Goal: Task Accomplishment & Management: Use online tool/utility

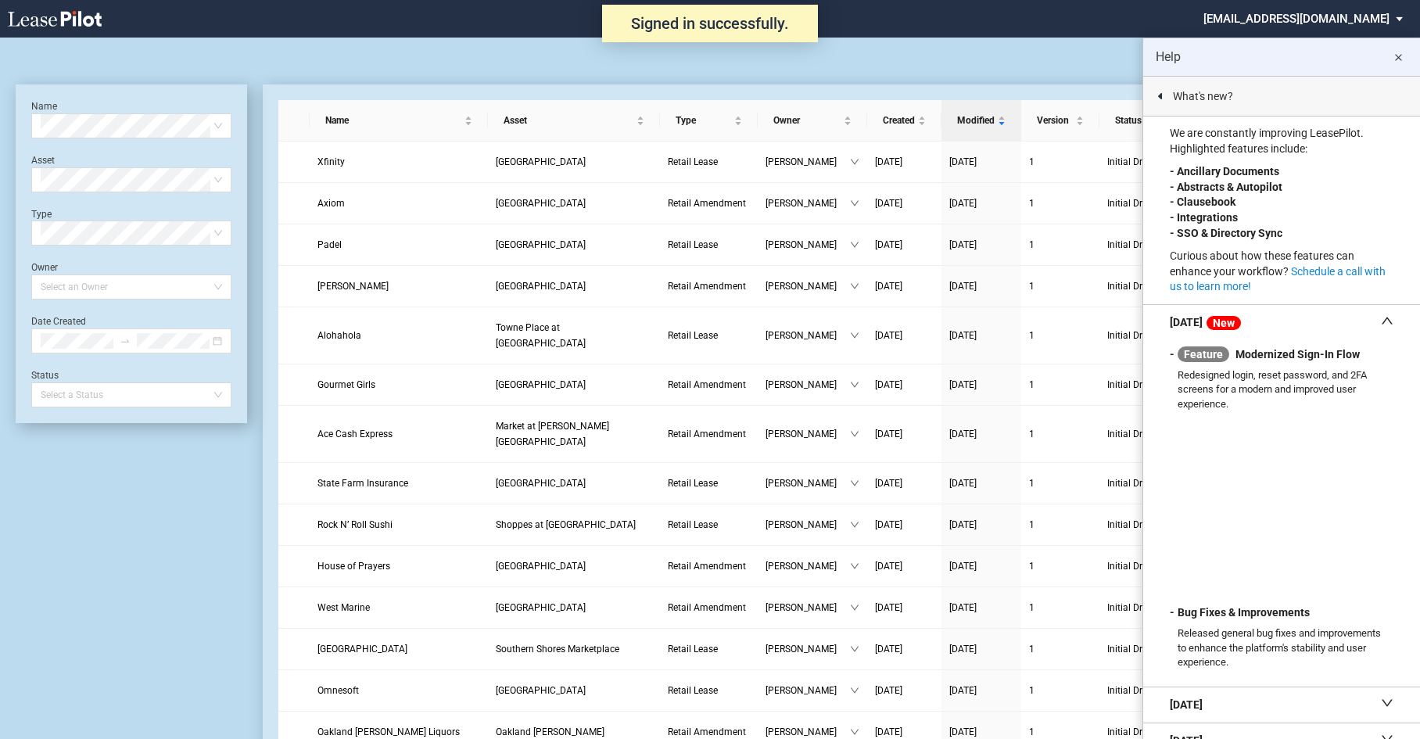
click at [1396, 60] on md-icon "close" at bounding box center [1398, 57] width 19 height 19
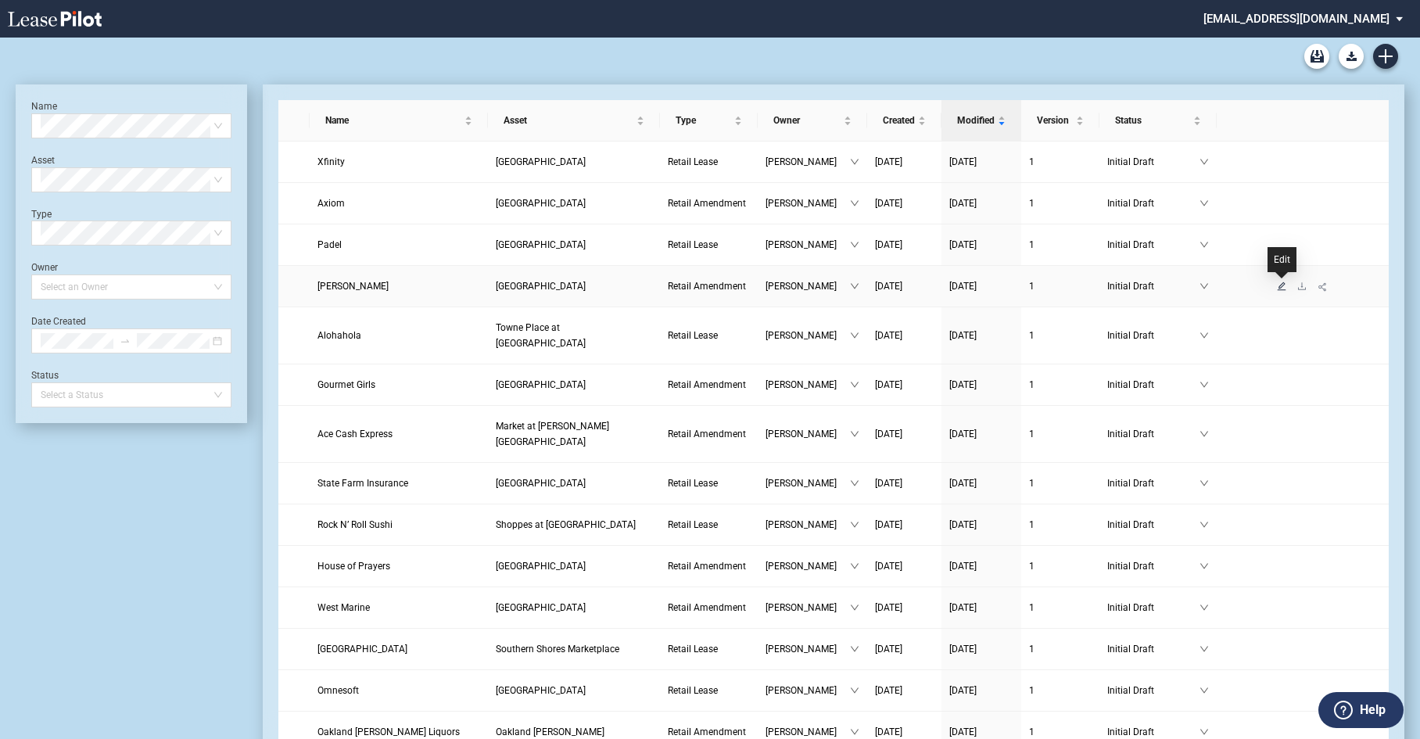
click at [1282, 291] on icon "edit" at bounding box center [1281, 286] width 9 height 9
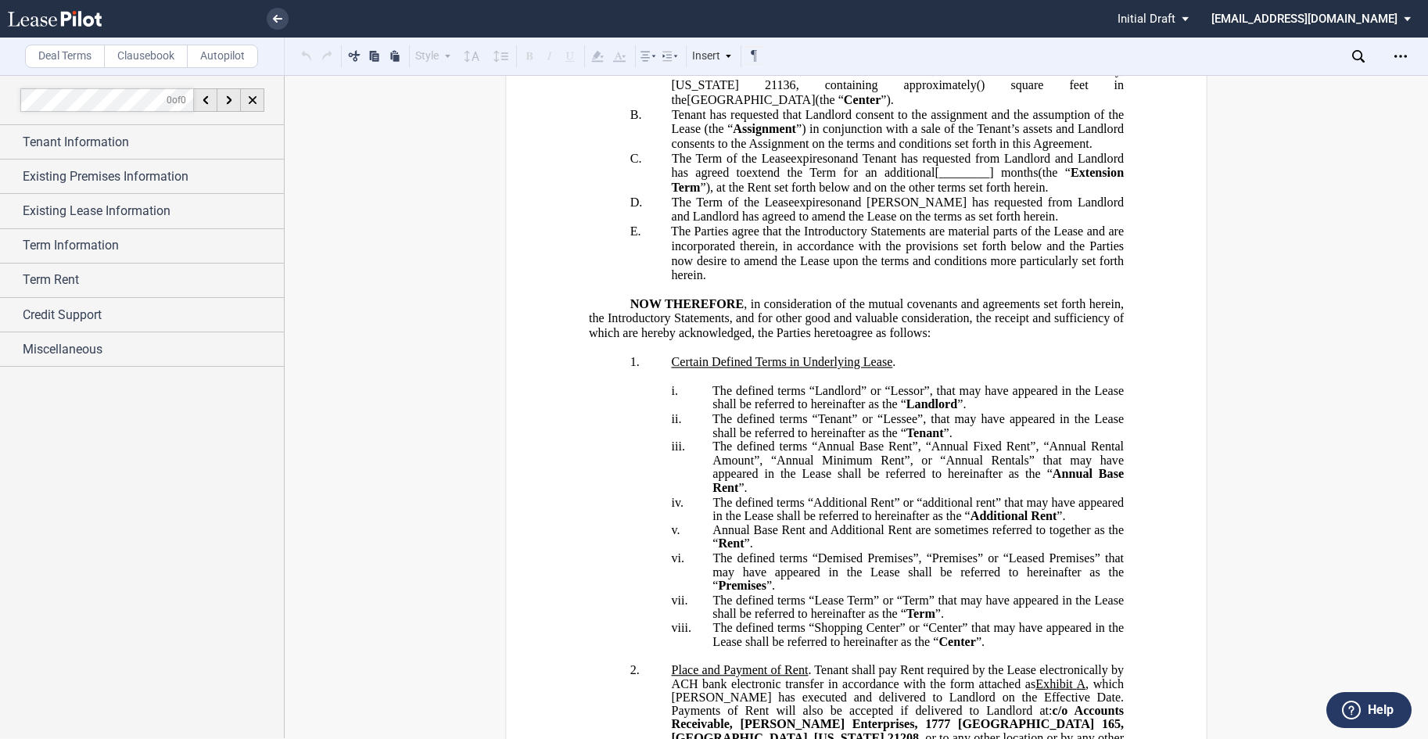
scroll to position [313, 0]
click at [74, 337] on div "Miscellaneous" at bounding box center [142, 349] width 284 height 34
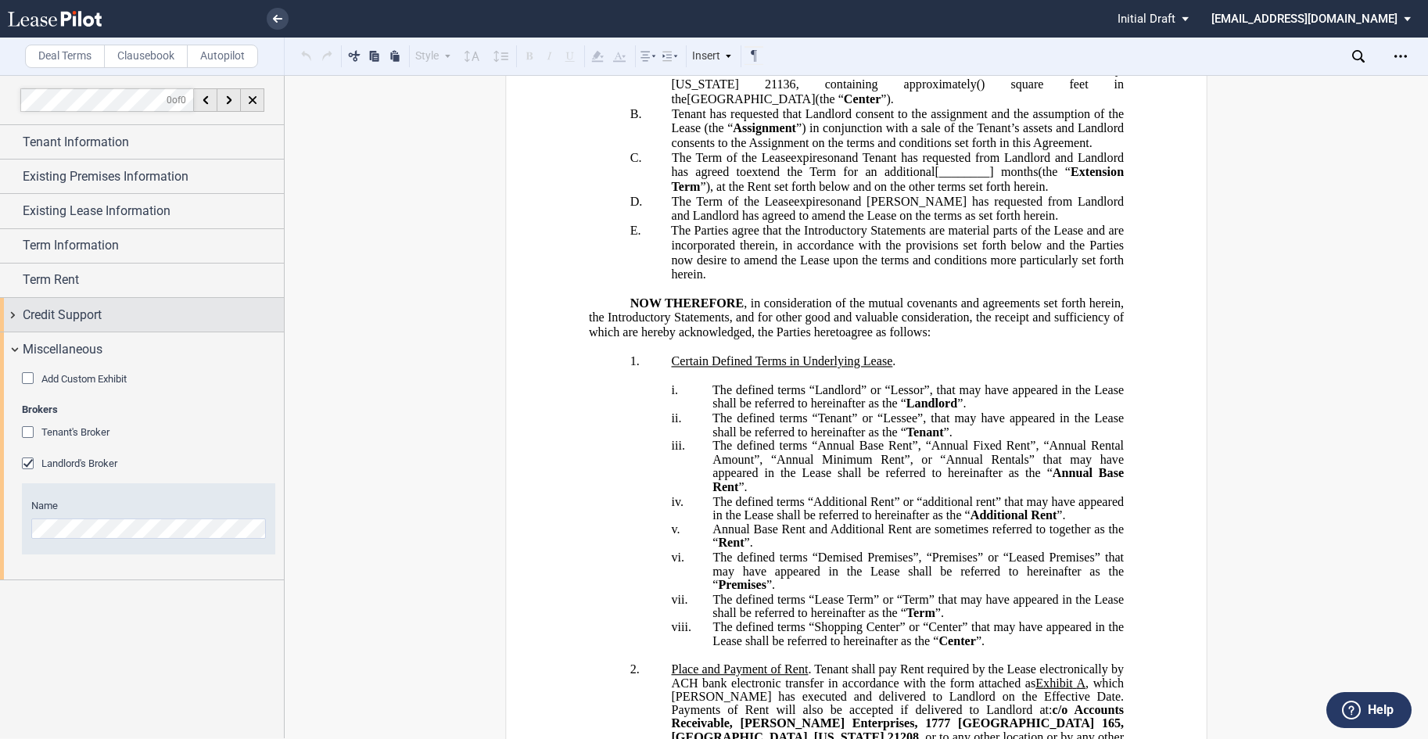
click at [70, 323] on span "Credit Support" at bounding box center [62, 315] width 79 height 19
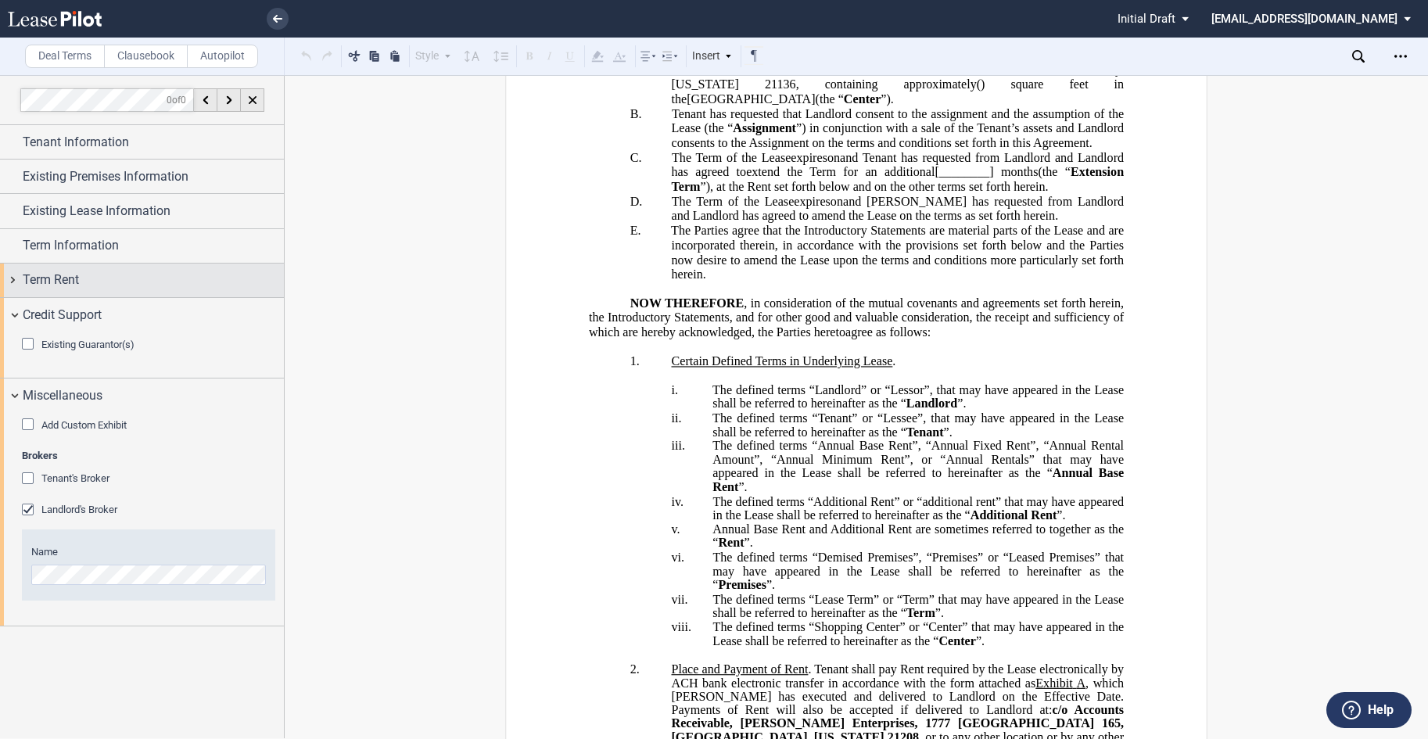
click at [69, 278] on span "Term Rent" at bounding box center [51, 280] width 56 height 19
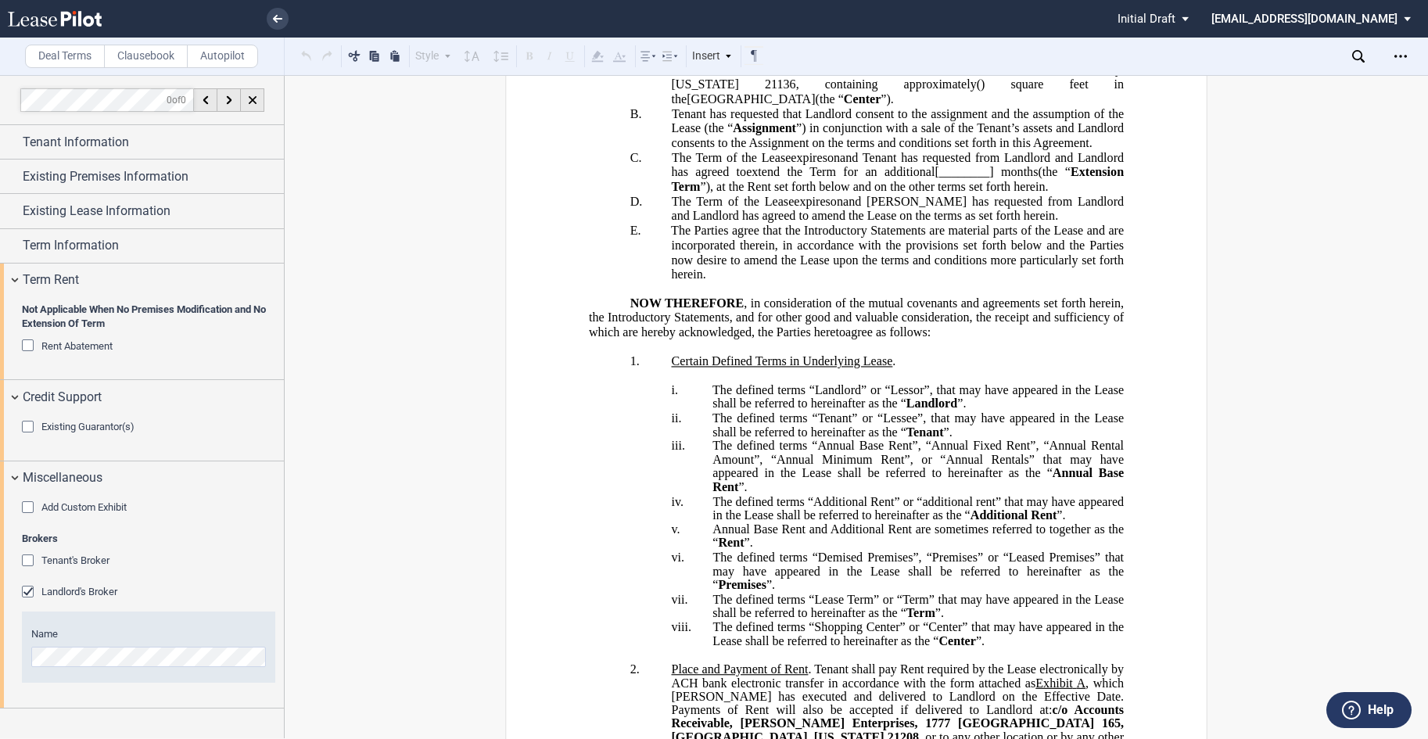
click at [27, 421] on div "Existing Guarantor(s)" at bounding box center [30, 429] width 16 height 16
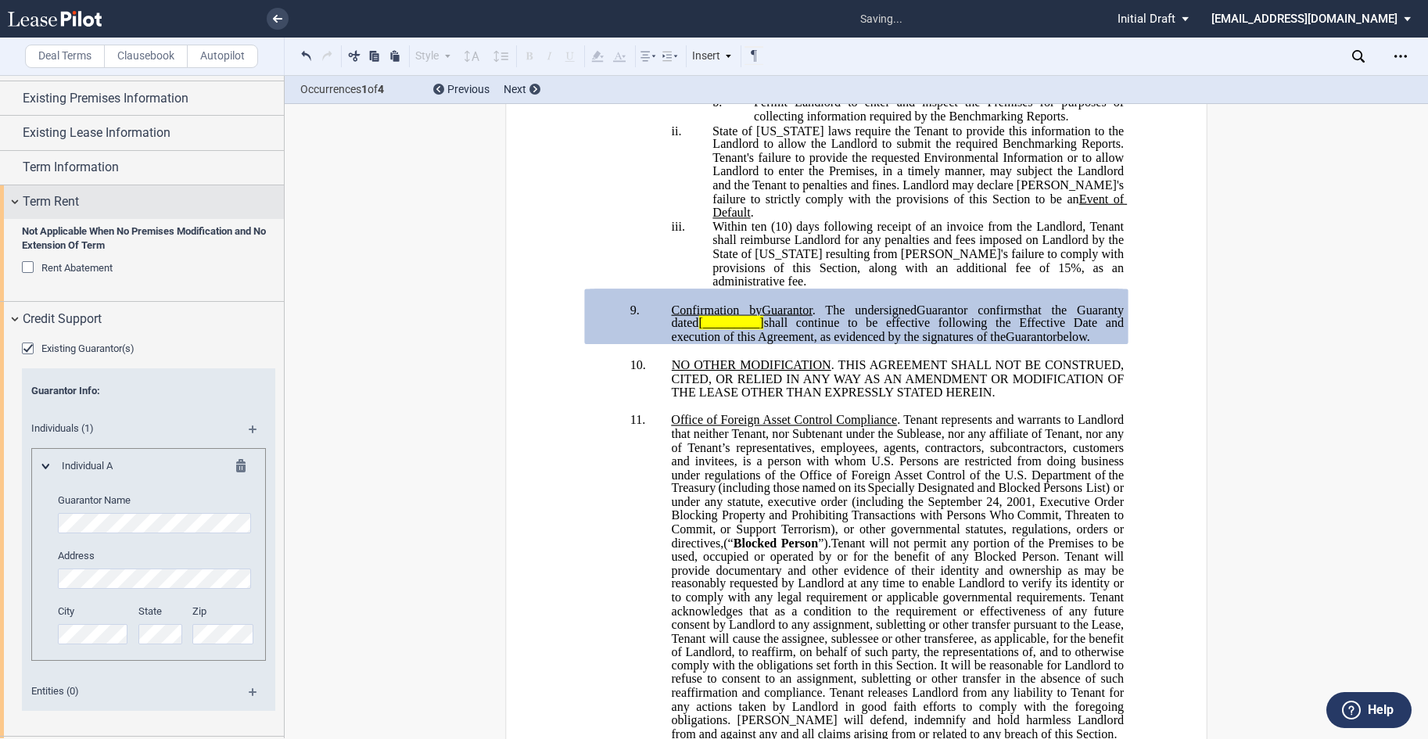
scroll to position [0, 0]
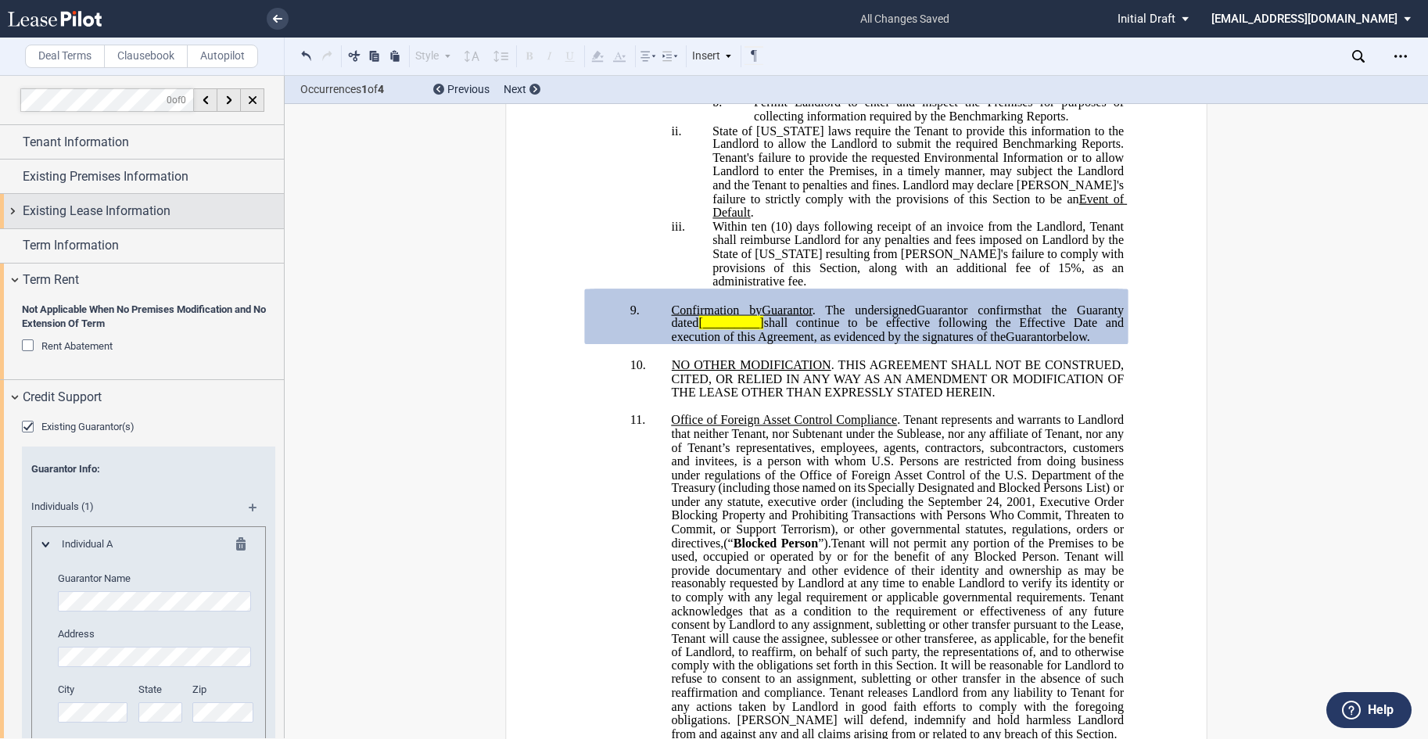
click at [57, 216] on span "Existing Lease Information" at bounding box center [97, 211] width 148 height 19
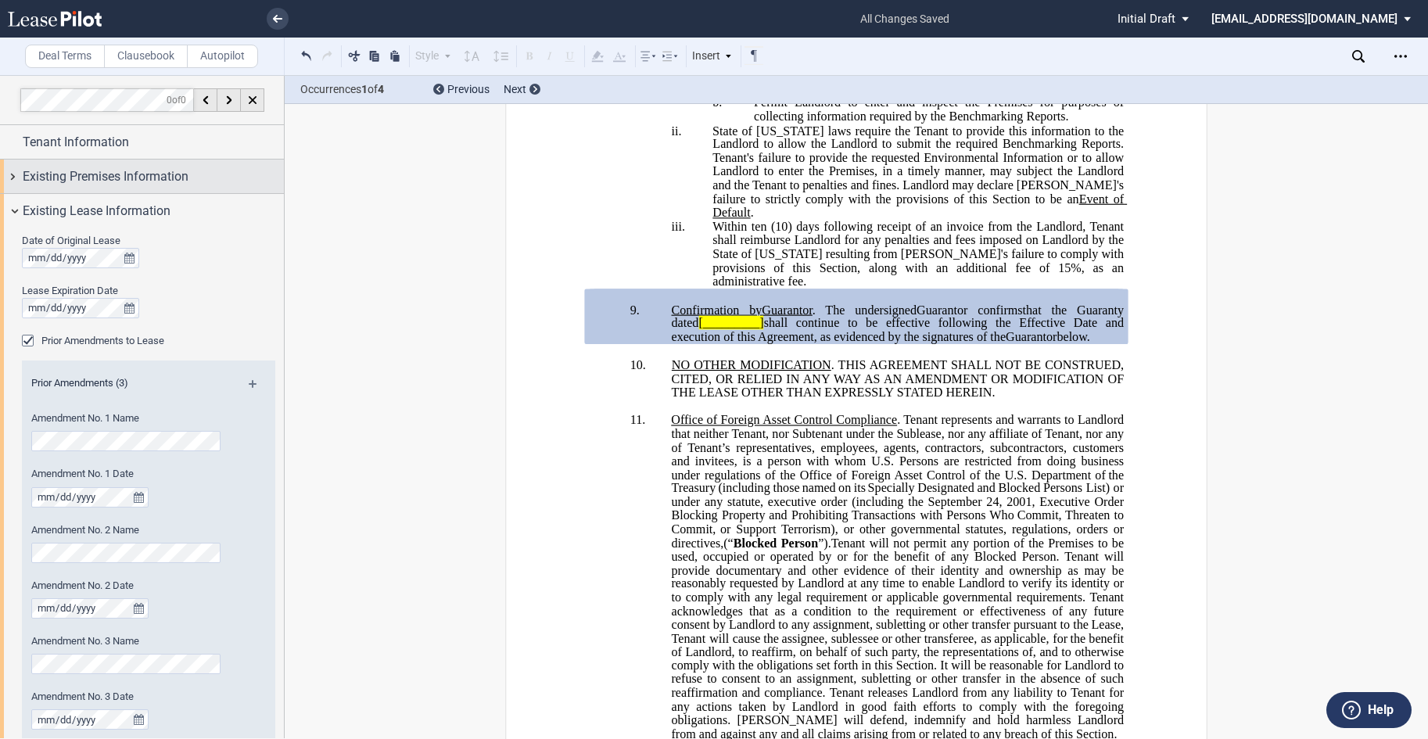
click at [88, 184] on span "Existing Premises Information" at bounding box center [106, 176] width 166 height 19
